Goal: Communication & Community: Answer question/provide support

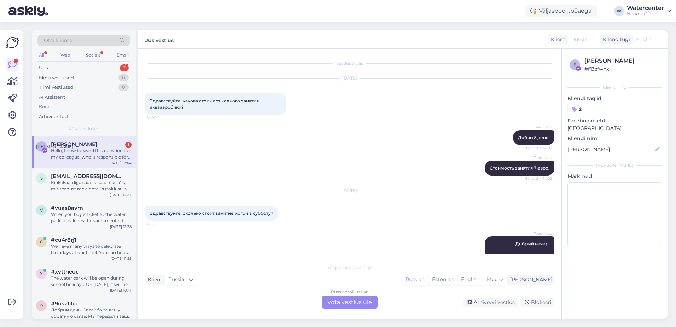
scroll to position [883, 0]
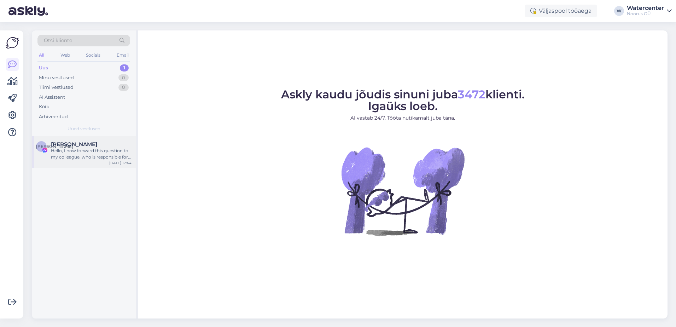
click at [106, 150] on div "Hello, I now forward this question to my colleague, who is responsible for this…" at bounding box center [91, 153] width 81 height 13
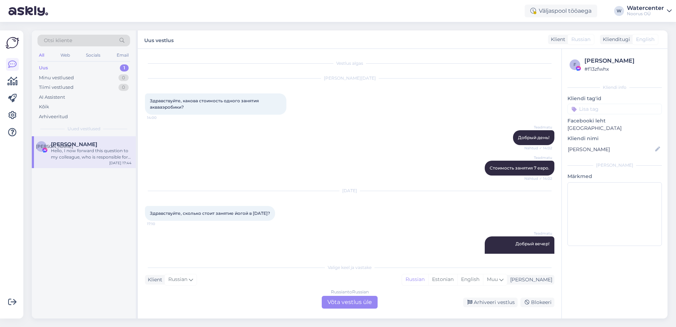
scroll to position [883, 0]
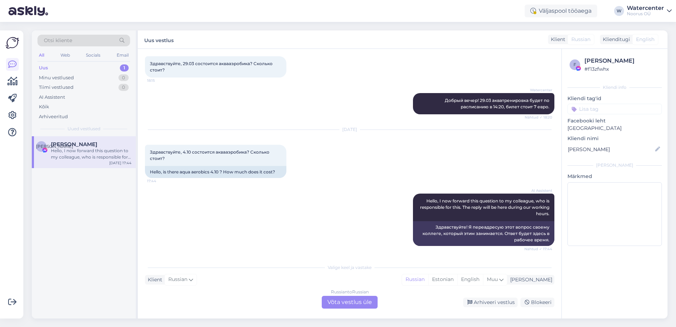
click at [347, 302] on div "Russian to Russian Võta vestlus üle" at bounding box center [350, 302] width 56 height 13
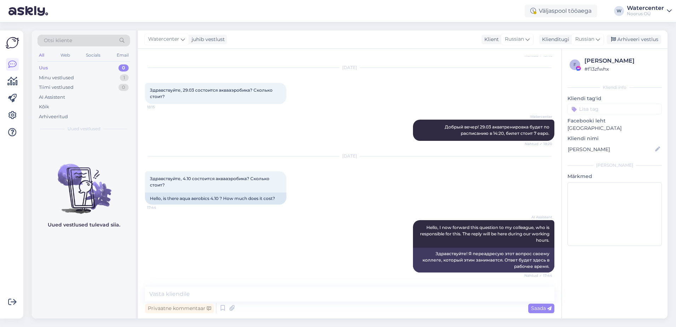
click at [395, 203] on div "Oct 1 2025 Здравствуйте, 4.10 состоится аквааэробика? Cколько стоит? 17:44 Hell…" at bounding box center [349, 180] width 409 height 64
click at [237, 290] on textarea at bounding box center [349, 293] width 409 height 15
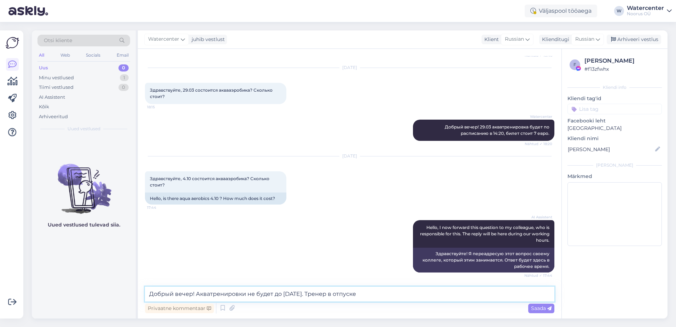
type textarea "Добрый вечер! Акватренировки не будет до 11.10.2025. Тренер в отпуске."
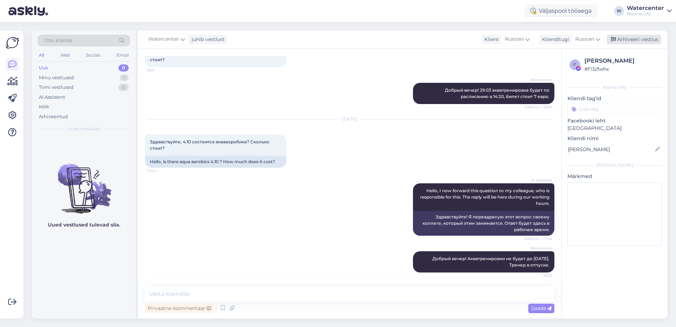
click at [635, 40] on div "Arhiveeri vestlus" at bounding box center [634, 40] width 54 height 10
